Goal: Task Accomplishment & Management: Manage account settings

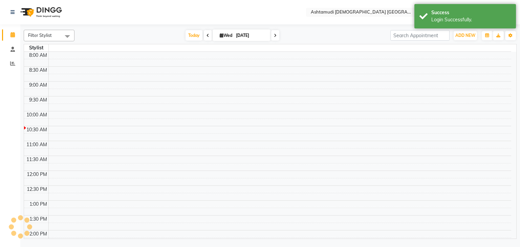
select select "en"
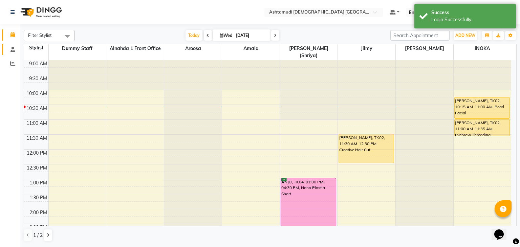
click at [14, 54] on link "Staff" at bounding box center [10, 49] width 16 height 11
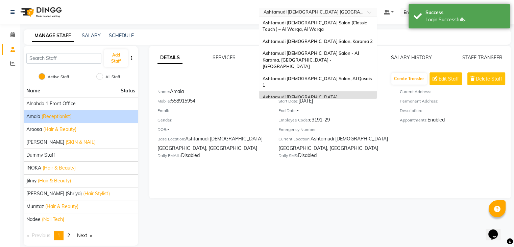
click at [333, 13] on input "text" at bounding box center [311, 12] width 98 height 7
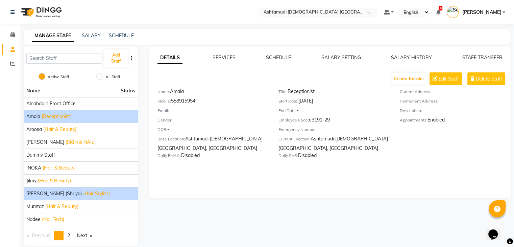
click at [61, 195] on span "[PERSON_NAME] (Shriya)" at bounding box center [53, 193] width 55 height 7
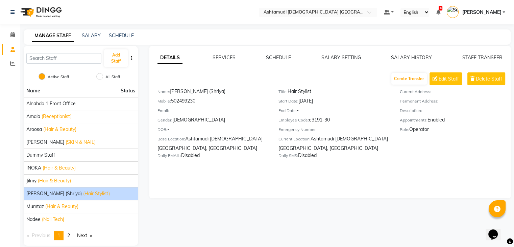
click at [272, 61] on div "DETAILS SERVICES SCHEDULE SALARY SETTING SALARY HISTORY STAFF TRANSFER Create T…" at bounding box center [330, 109] width 362 height 110
click at [276, 57] on link "SCHEDULE" at bounding box center [278, 57] width 25 height 6
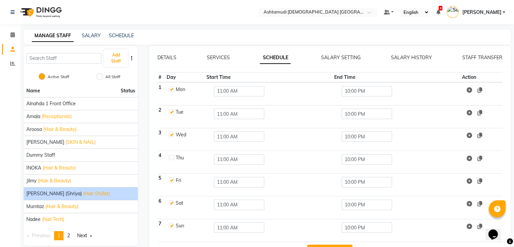
click at [172, 89] on label at bounding box center [171, 89] width 5 height 5
click at [172, 89] on input "checkbox" at bounding box center [171, 89] width 4 height 4
checkbox input "false"
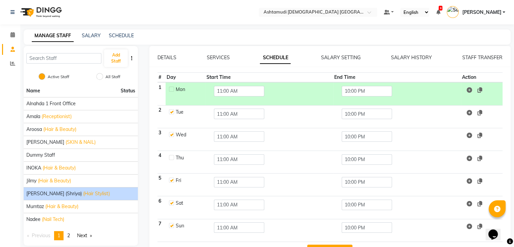
click at [172, 155] on label at bounding box center [171, 157] width 5 height 5
click at [172, 155] on input "checkbox" at bounding box center [171, 157] width 4 height 4
checkbox input "true"
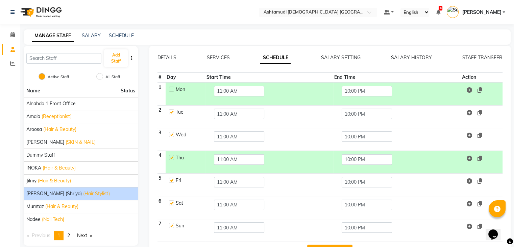
scroll to position [22, 0]
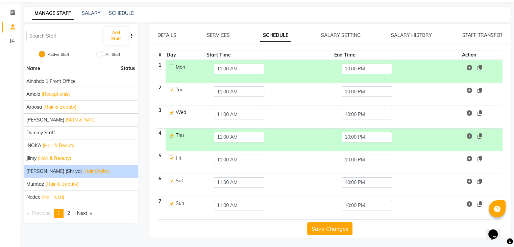
click at [317, 231] on button "Save Changes" at bounding box center [329, 228] width 45 height 13
